Goal: Go to known website: Access a specific website the user already knows

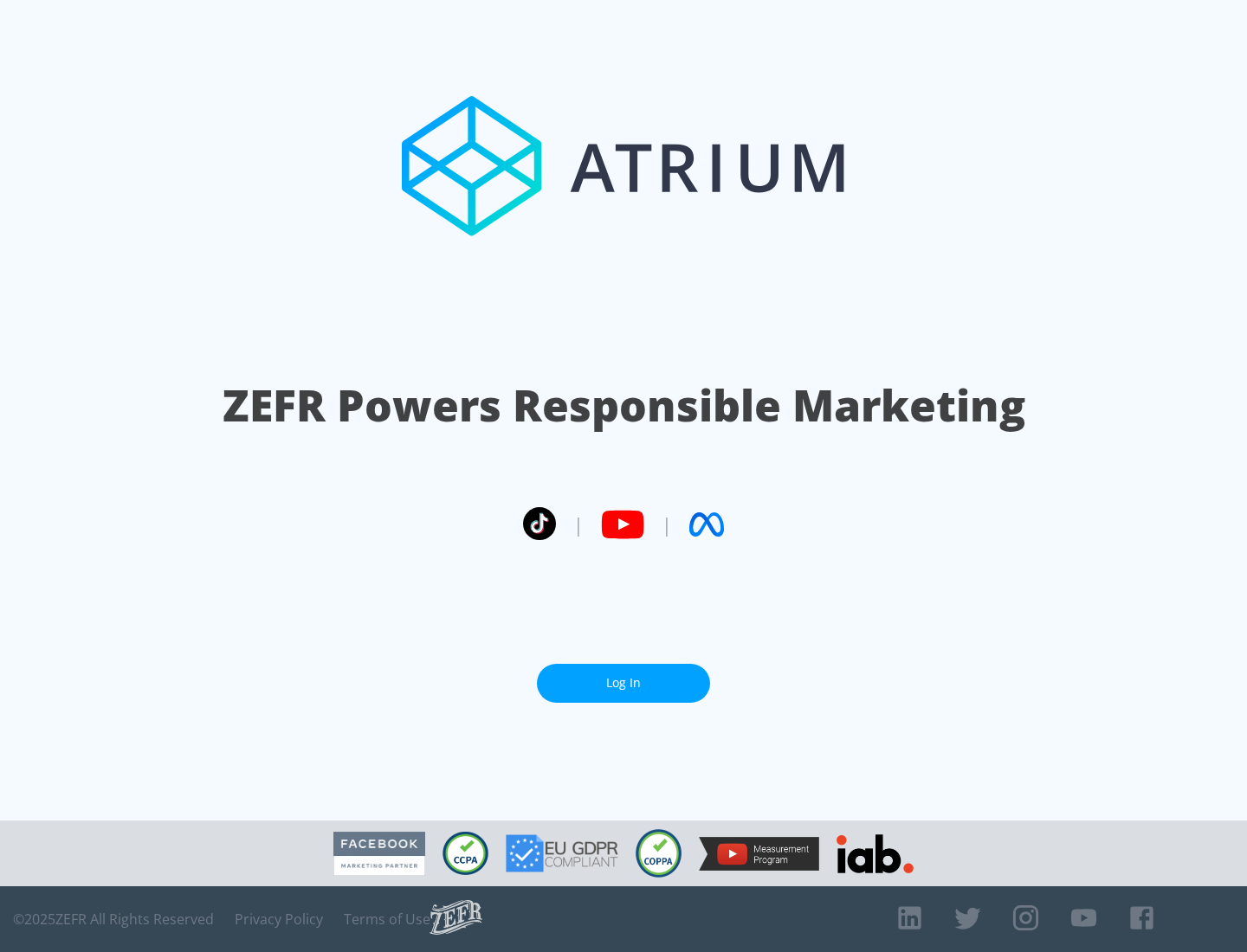
click at [624, 683] on link "Log In" at bounding box center [624, 683] width 173 height 39
